Goal: Task Accomplishment & Management: Manage account settings

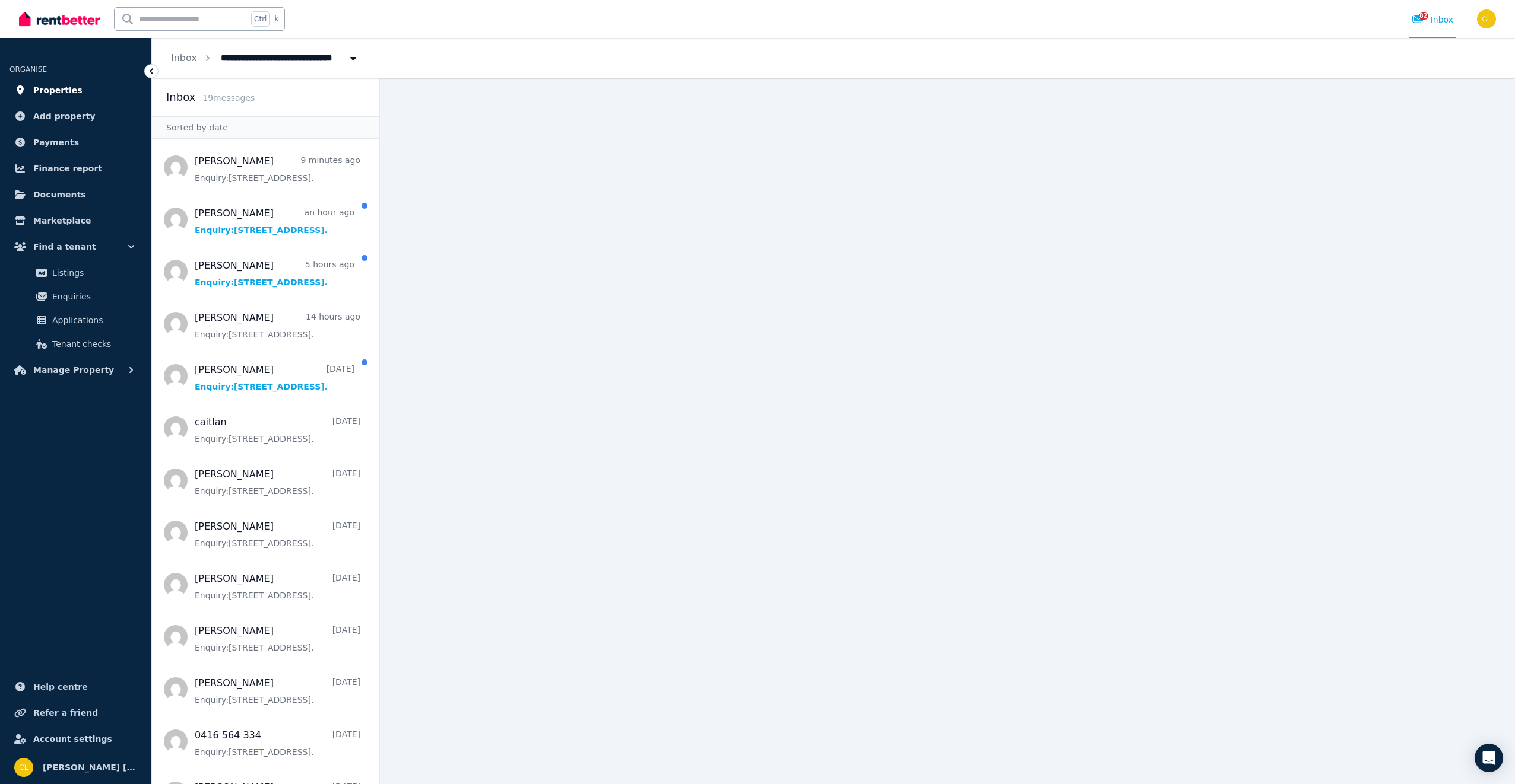
click at [42, 86] on span "Properties" at bounding box center [58, 90] width 49 height 15
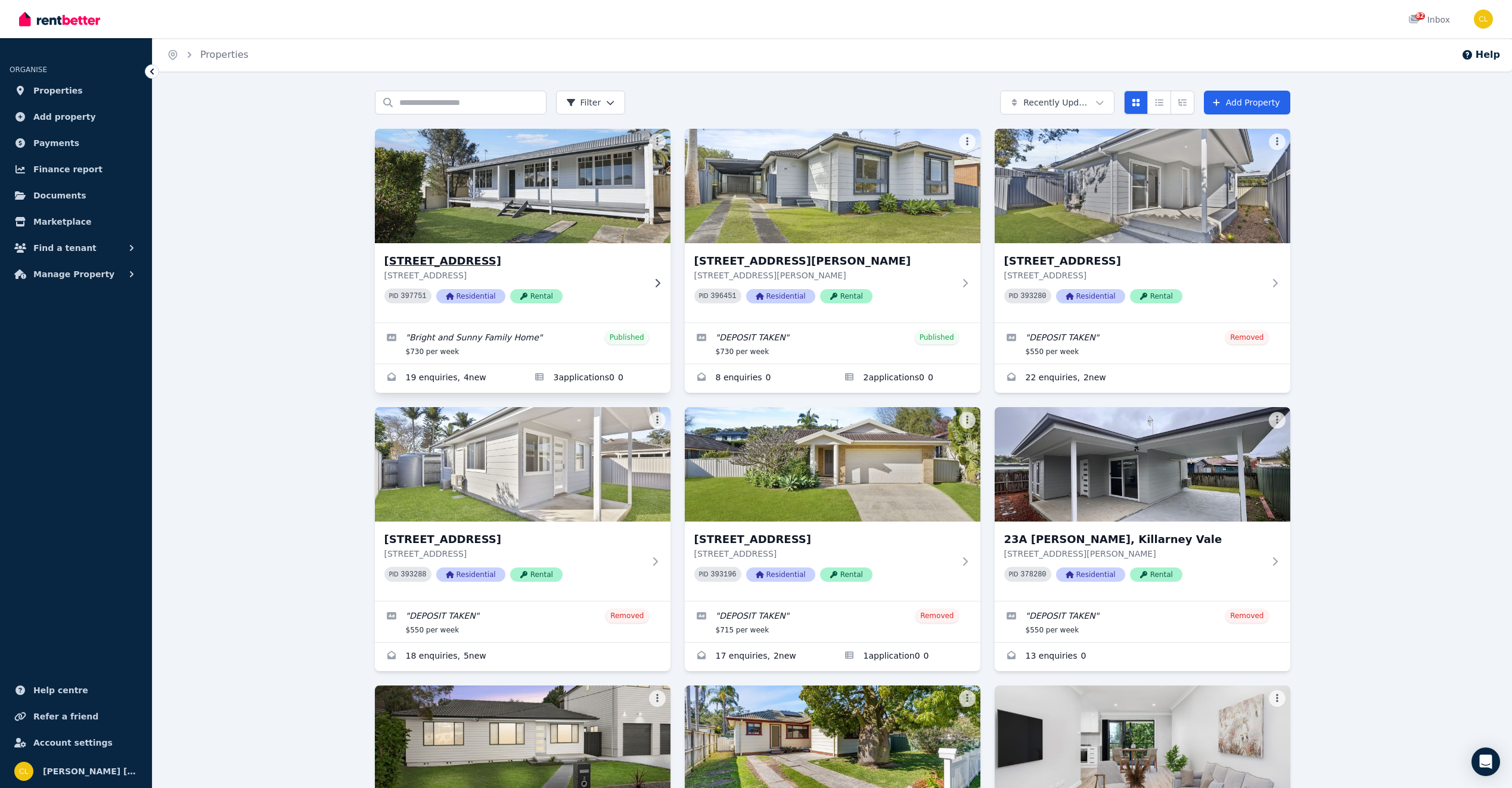
click at [480, 264] on h3 "[STREET_ADDRESS]" at bounding box center [514, 261] width 260 height 17
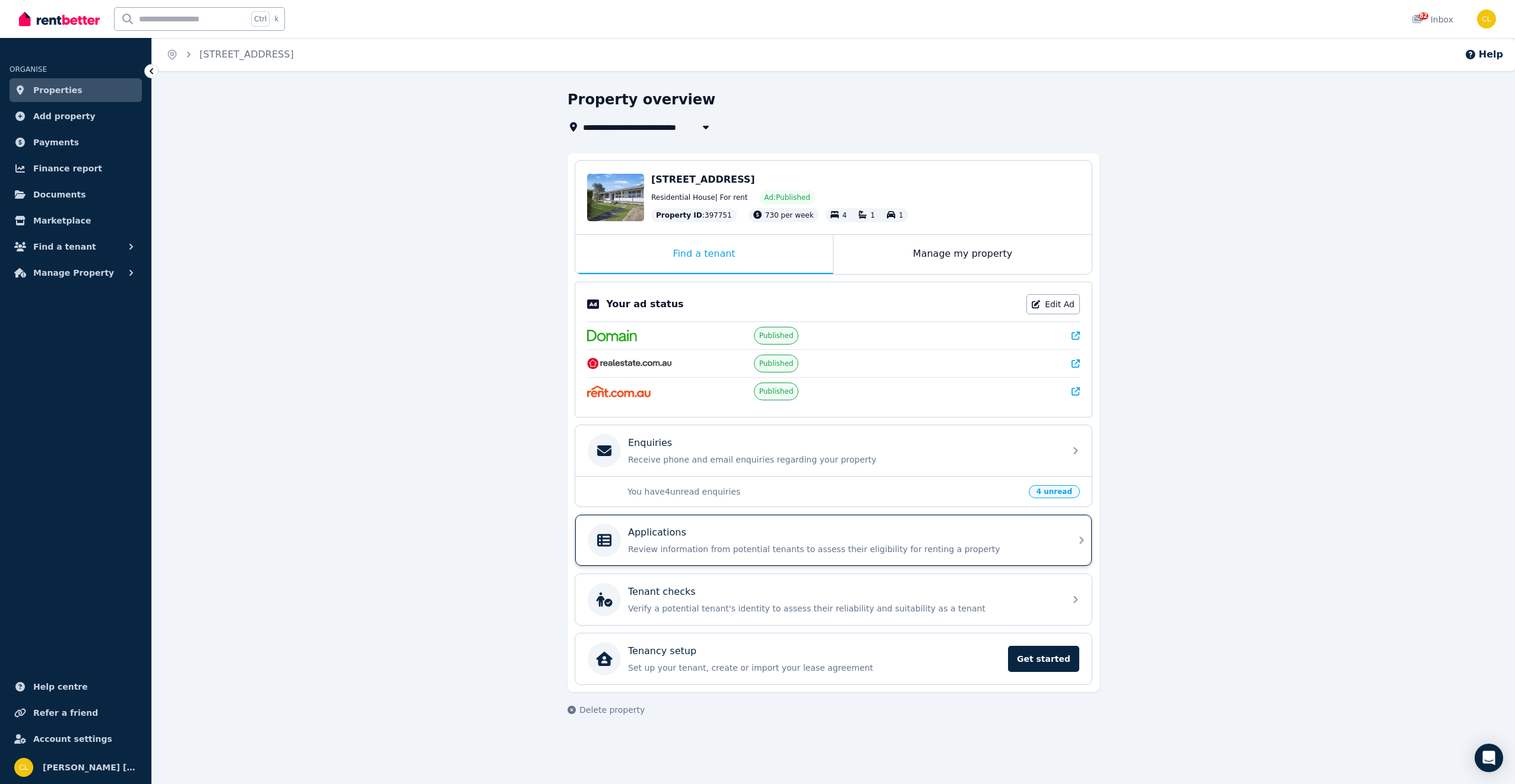
click at [778, 535] on div "Applications" at bounding box center [843, 533] width 430 height 15
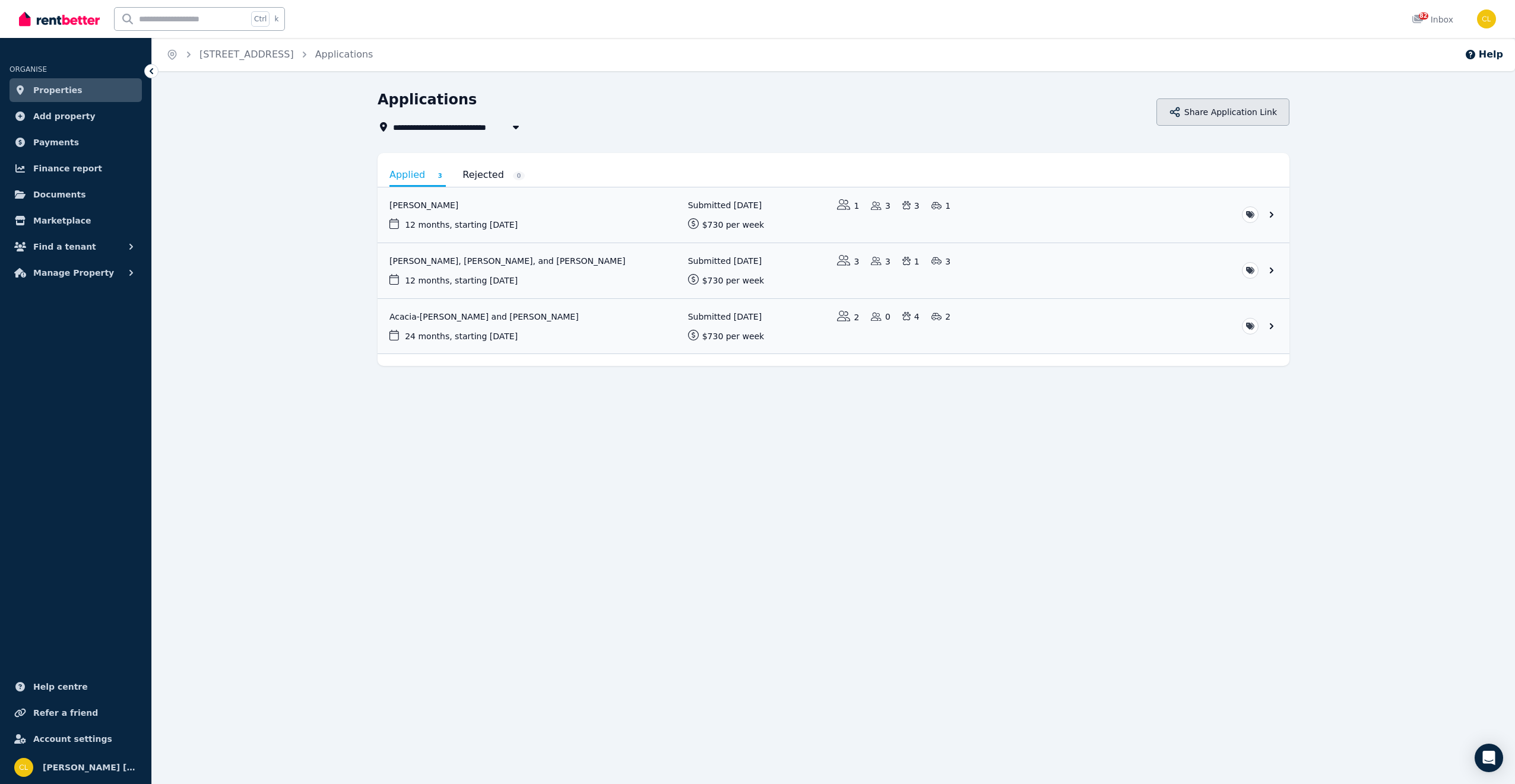
click at [1241, 111] on button "Share Application Link" at bounding box center [1222, 112] width 133 height 28
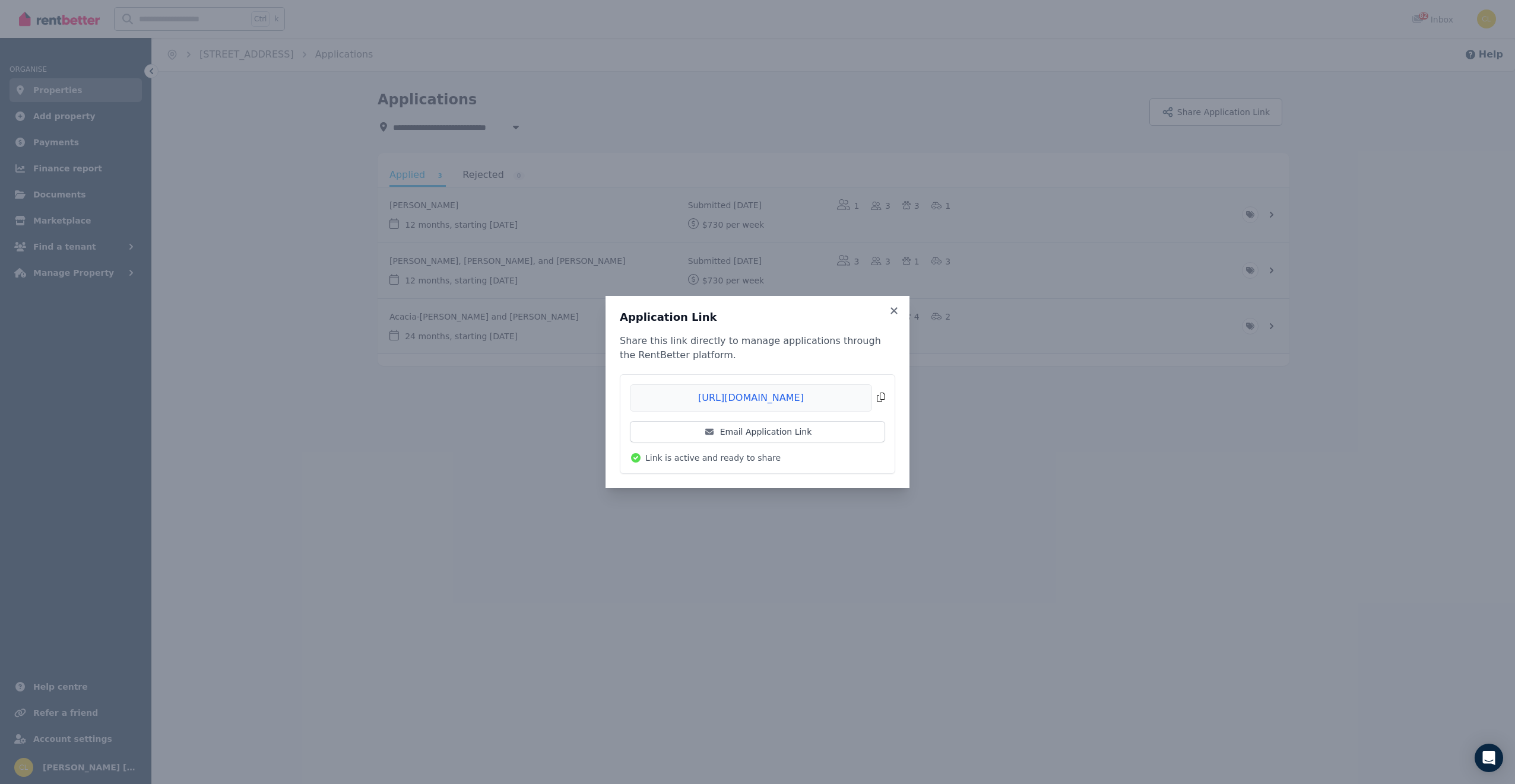
click at [879, 399] on span "Copied!" at bounding box center [757, 399] width 255 height 28
click at [625, 560] on div "Application Link Share this link directly to manage applications through the Re…" at bounding box center [758, 392] width 1515 height 784
click at [894, 308] on icon at bounding box center [894, 311] width 12 height 11
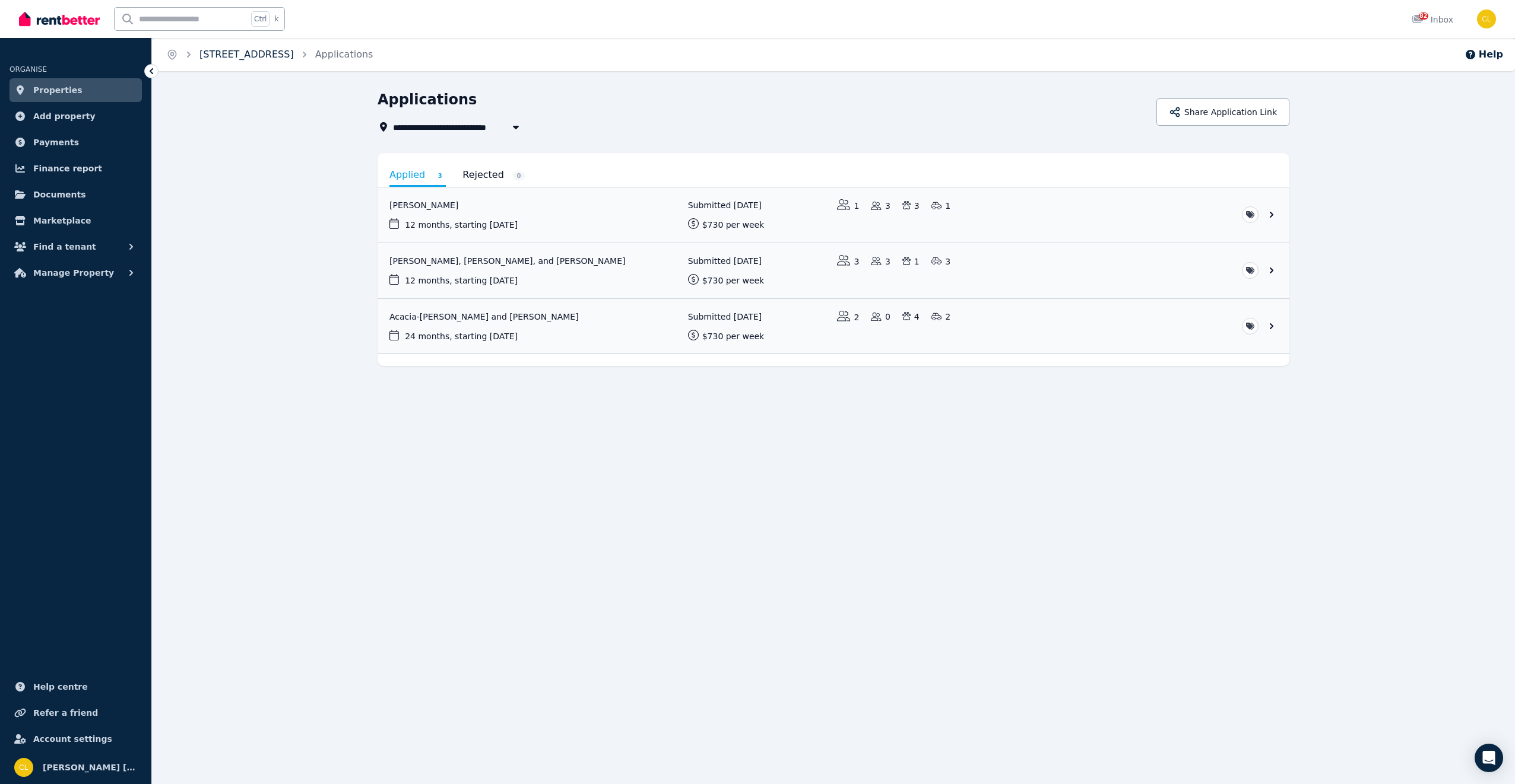
click at [285, 56] on link "[STREET_ADDRESS]" at bounding box center [247, 54] width 95 height 11
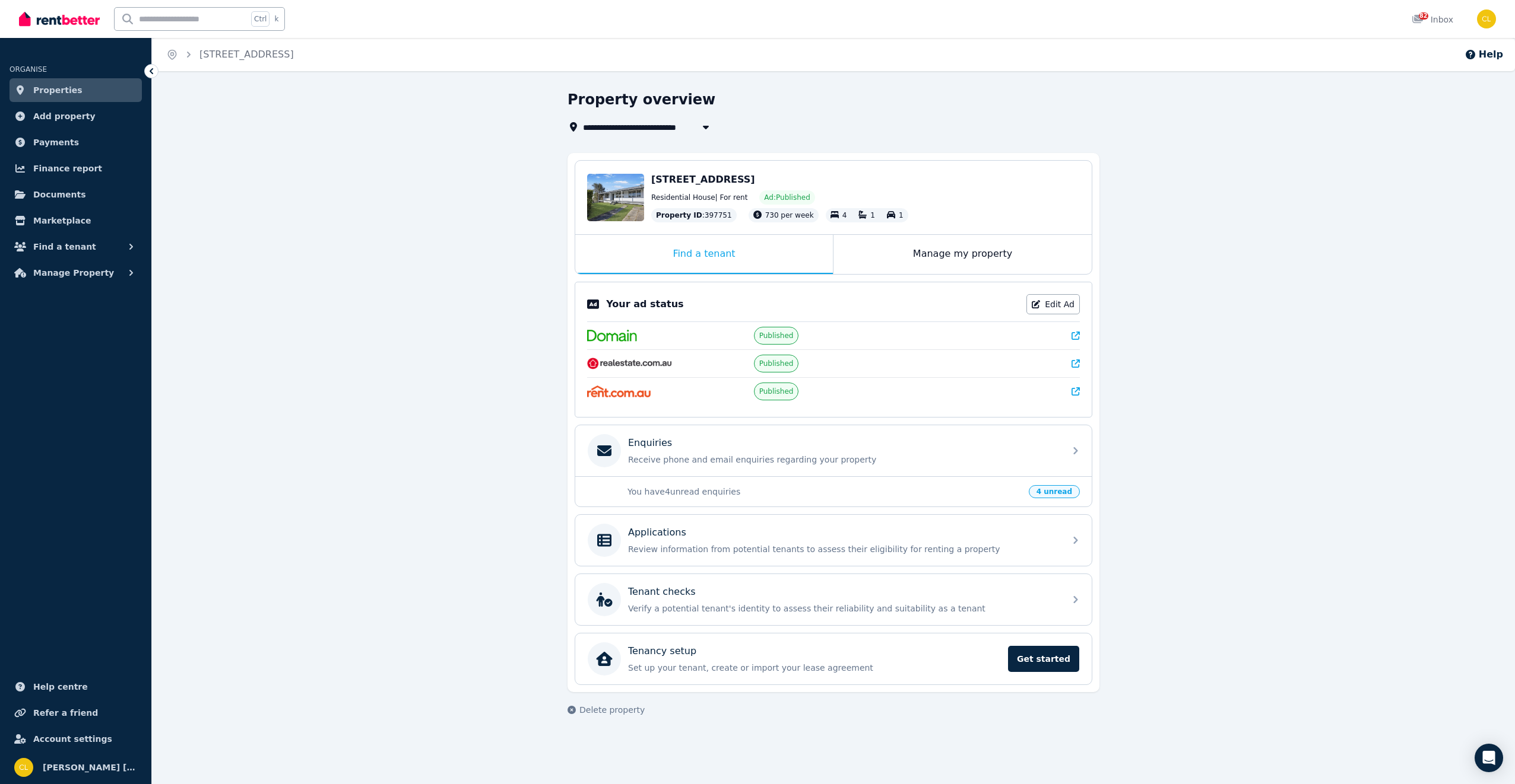
click at [782, 486] on p "You have 4 unread enquiries" at bounding box center [824, 492] width 394 height 12
click at [1068, 493] on span "4 unread" at bounding box center [1054, 492] width 51 height 13
click at [717, 494] on p "You have 4 unread enquiries" at bounding box center [824, 492] width 394 height 12
click at [662, 449] on p "Enquiries" at bounding box center [650, 444] width 44 height 15
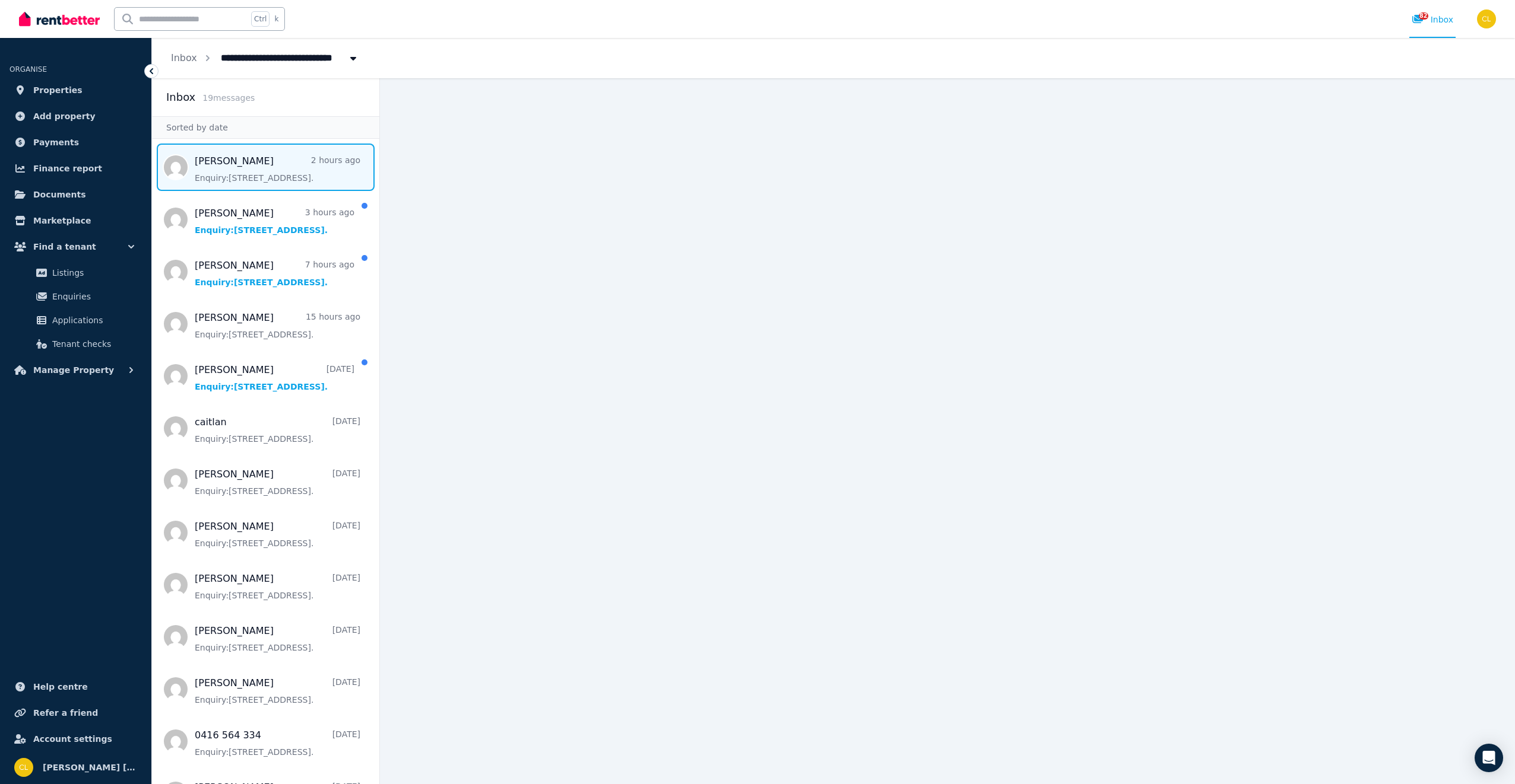
click at [223, 166] on span "Message list" at bounding box center [266, 167] width 227 height 47
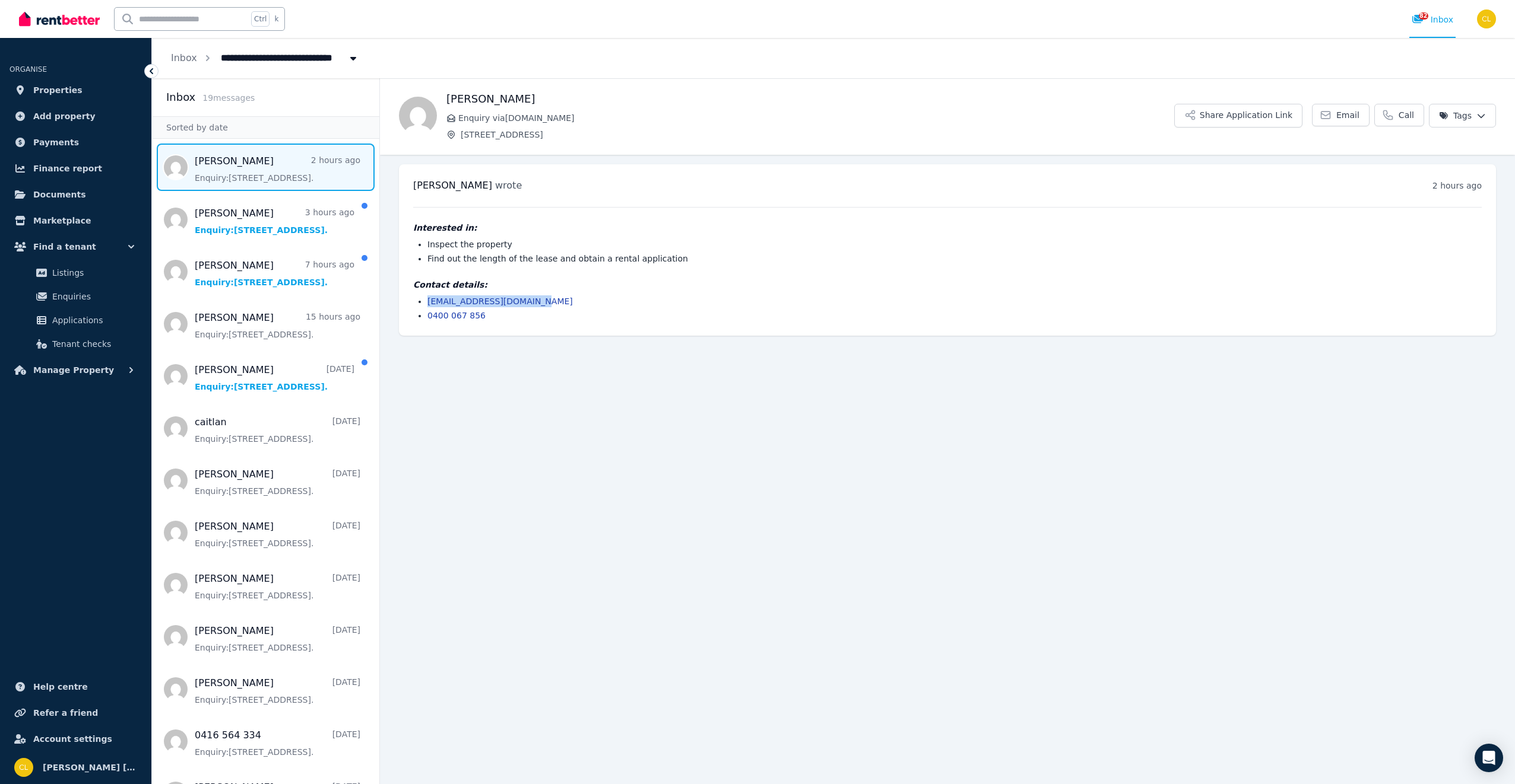
drag, startPoint x: 532, startPoint y: 300, endPoint x: 429, endPoint y: 306, distance: 103.2
click at [429, 306] on li "[EMAIL_ADDRESS][DOMAIN_NAME]" at bounding box center [954, 301] width 1054 height 12
drag, startPoint x: 429, startPoint y: 306, endPoint x: 448, endPoint y: 301, distance: 19.6
drag, startPoint x: 234, startPoint y: 225, endPoint x: 241, endPoint y: 227, distance: 7.3
click at [234, 225] on span "Message list" at bounding box center [266, 219] width 227 height 47
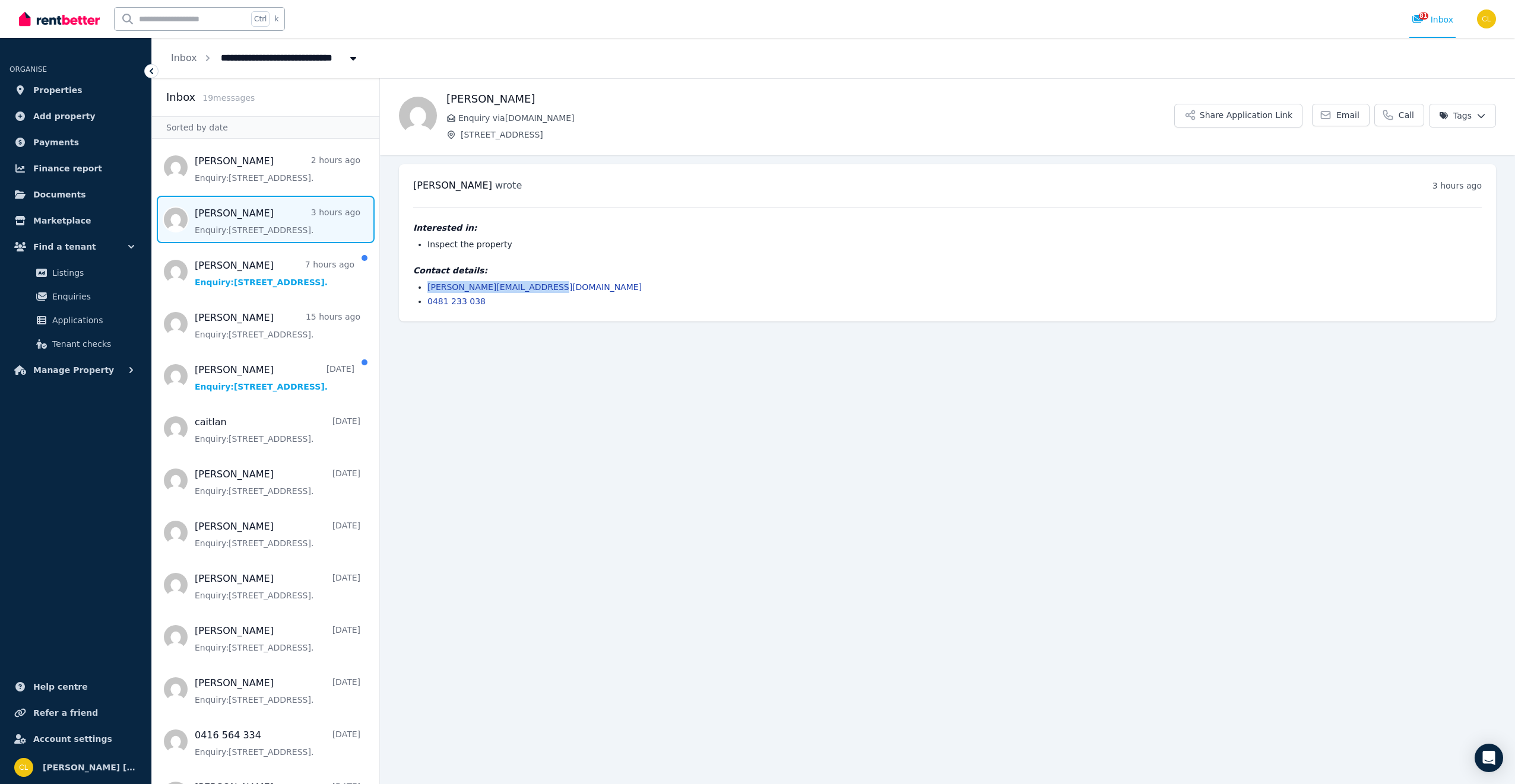
drag, startPoint x: 536, startPoint y: 288, endPoint x: 426, endPoint y: 289, distance: 110.0
click at [426, 289] on ul "[PERSON_NAME][EMAIL_ADDRESS][DOMAIN_NAME] 0481 233 038" at bounding box center [947, 295] width 1068 height 26
drag, startPoint x: 426, startPoint y: 289, endPoint x: 442, endPoint y: 287, distance: 16.1
click at [275, 285] on span "Message list" at bounding box center [266, 271] width 227 height 47
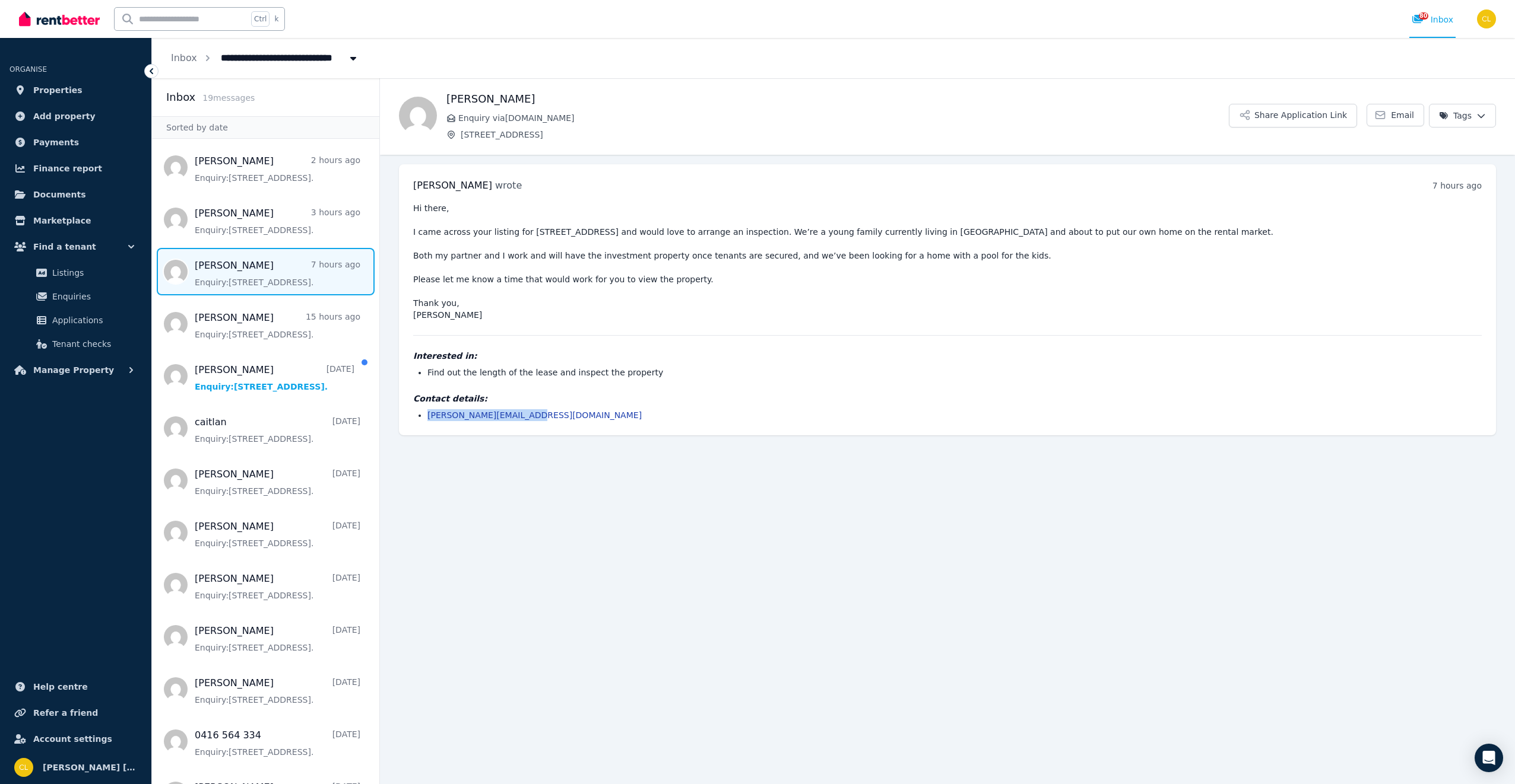
drag, startPoint x: 506, startPoint y: 417, endPoint x: 429, endPoint y: 423, distance: 77.2
click at [429, 423] on div "[PERSON_NAME] wrote 7 hours ago 5:34 am [DATE][DATE] Hi there, I came across yo…" at bounding box center [947, 300] width 1097 height 271
drag, startPoint x: 429, startPoint y: 423, endPoint x: 445, endPoint y: 419, distance: 16.5
click at [236, 324] on span "Message list" at bounding box center [266, 324] width 227 height 47
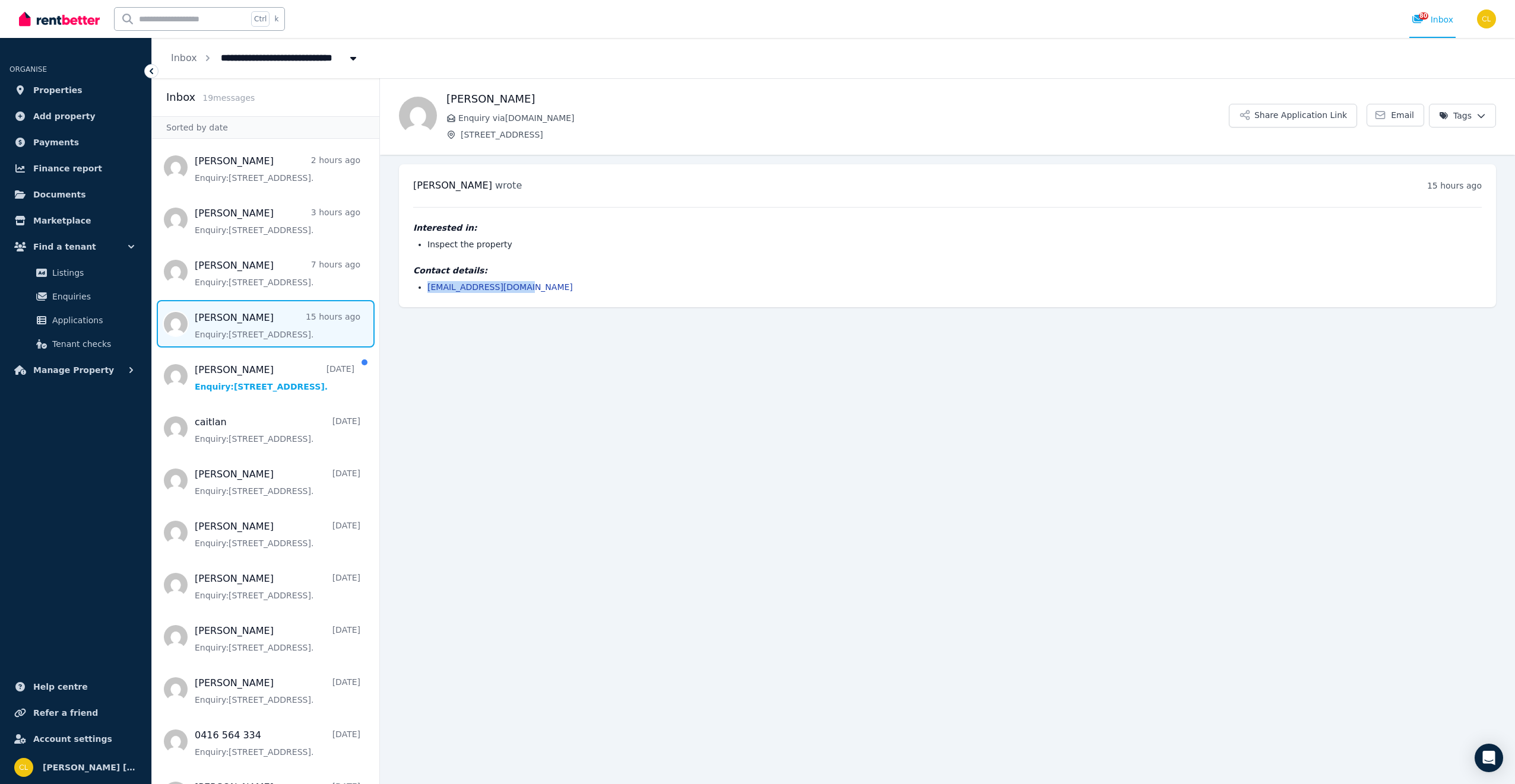
drag, startPoint x: 522, startPoint y: 292, endPoint x: 426, endPoint y: 295, distance: 96.0
click at [426, 295] on div "[PERSON_NAME] wrote 15 hours ago 9:02 pm [DATE][DATE] Interested in: Inspect th…" at bounding box center [947, 236] width 1097 height 143
drag, startPoint x: 426, startPoint y: 295, endPoint x: 447, endPoint y: 289, distance: 21.8
click at [229, 377] on span "Message list" at bounding box center [266, 376] width 227 height 47
